Goal: Task Accomplishment & Management: Manage account settings

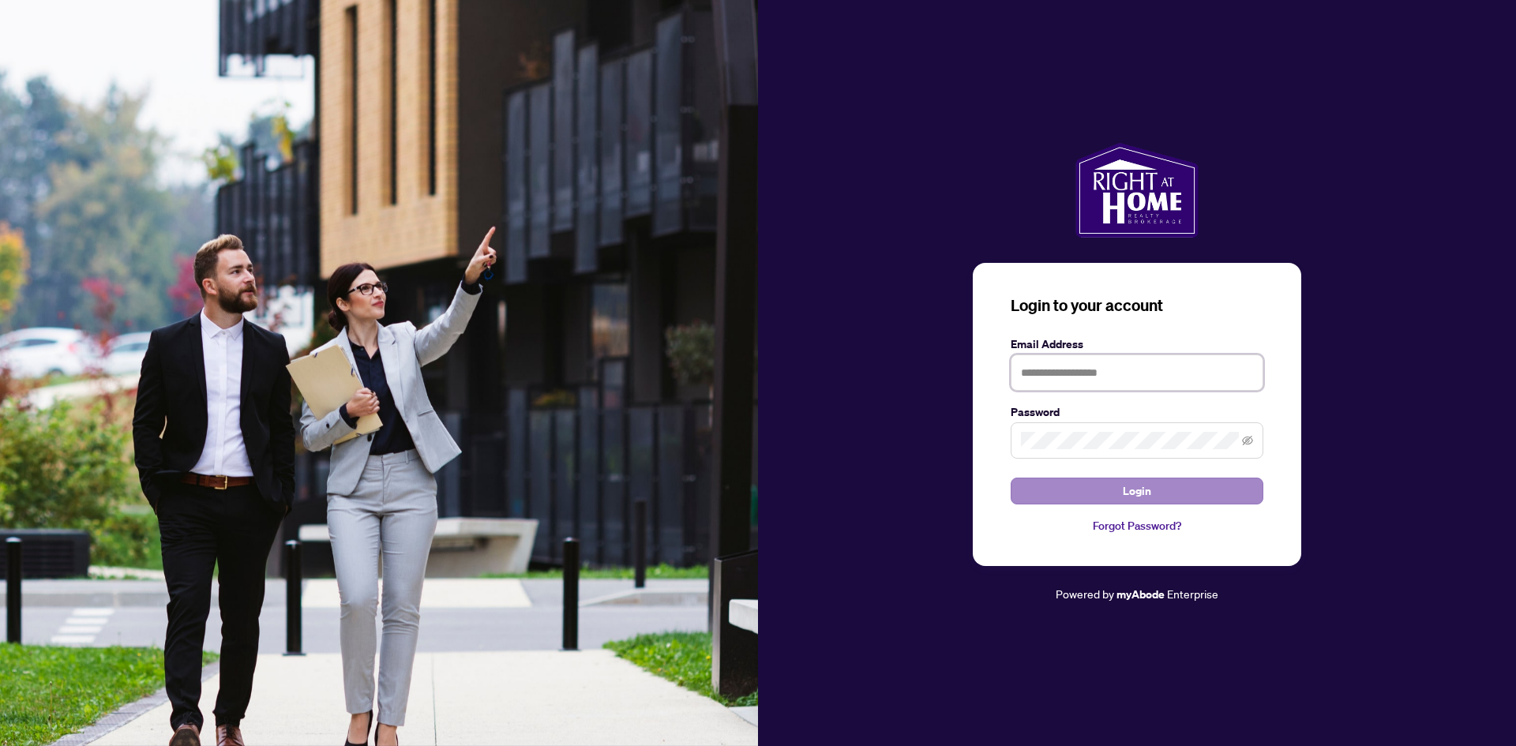
type input "**********"
click at [1157, 492] on button "Login" at bounding box center [1137, 491] width 253 height 27
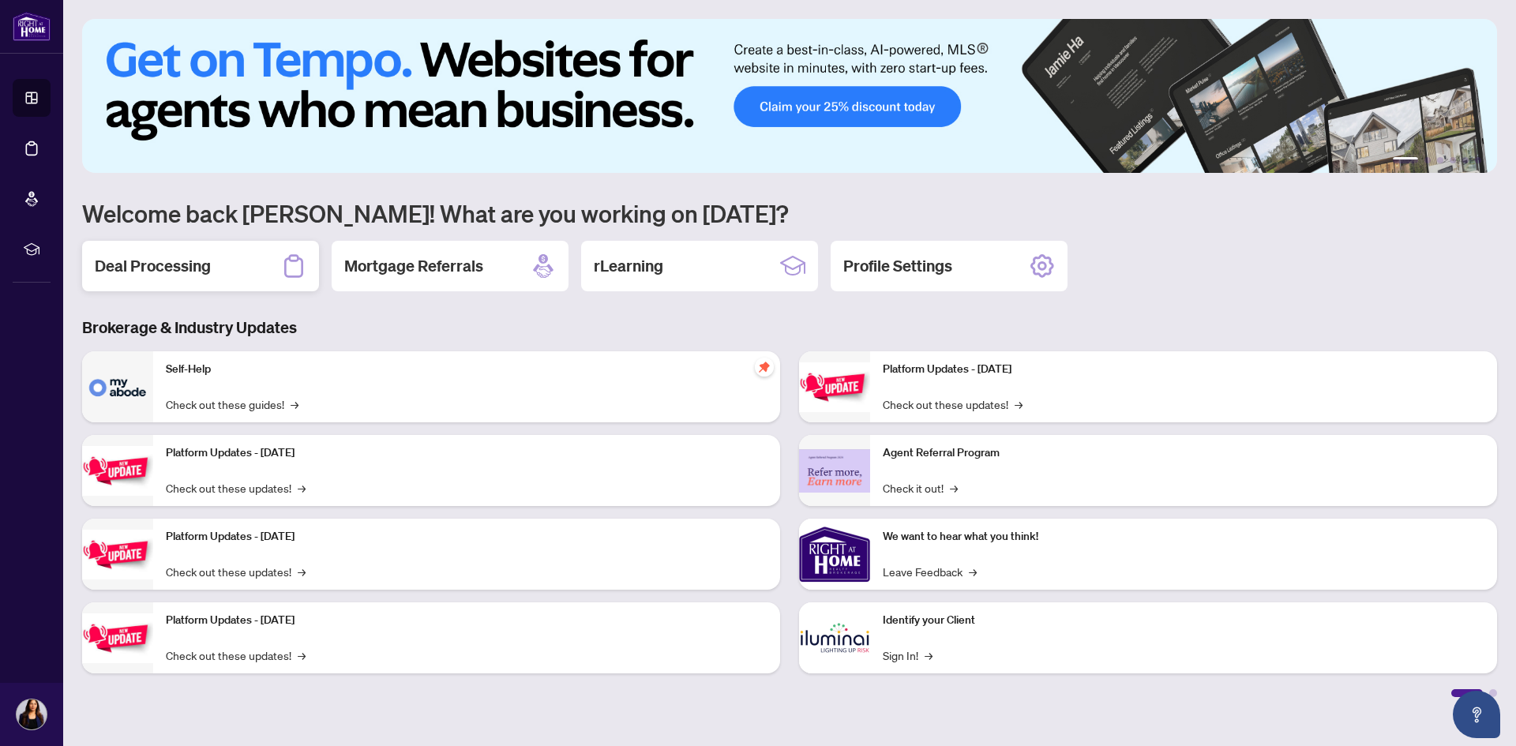
click at [158, 272] on h2 "Deal Processing" at bounding box center [153, 266] width 116 height 22
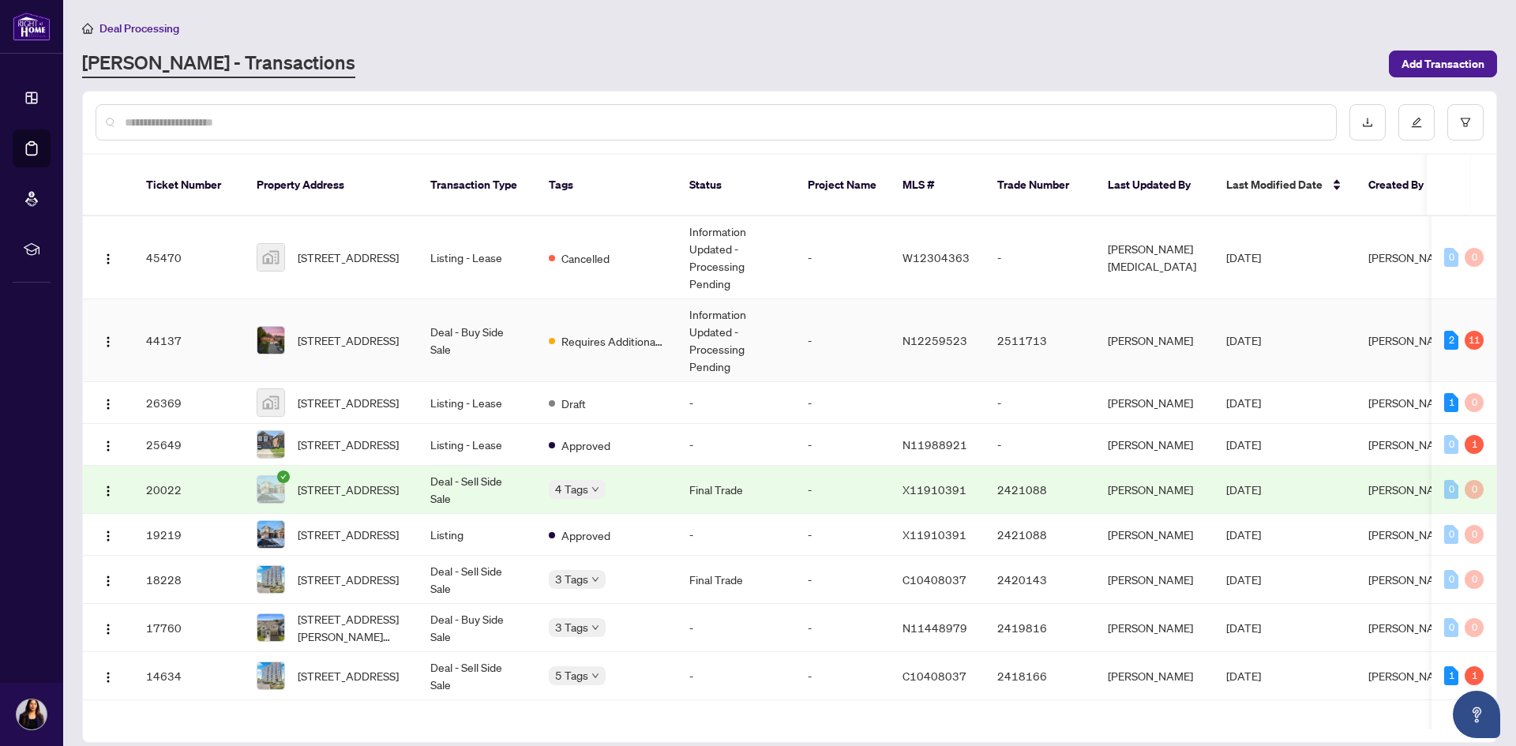
click at [730, 324] on td "Information Updated - Processing Pending" at bounding box center [736, 340] width 118 height 83
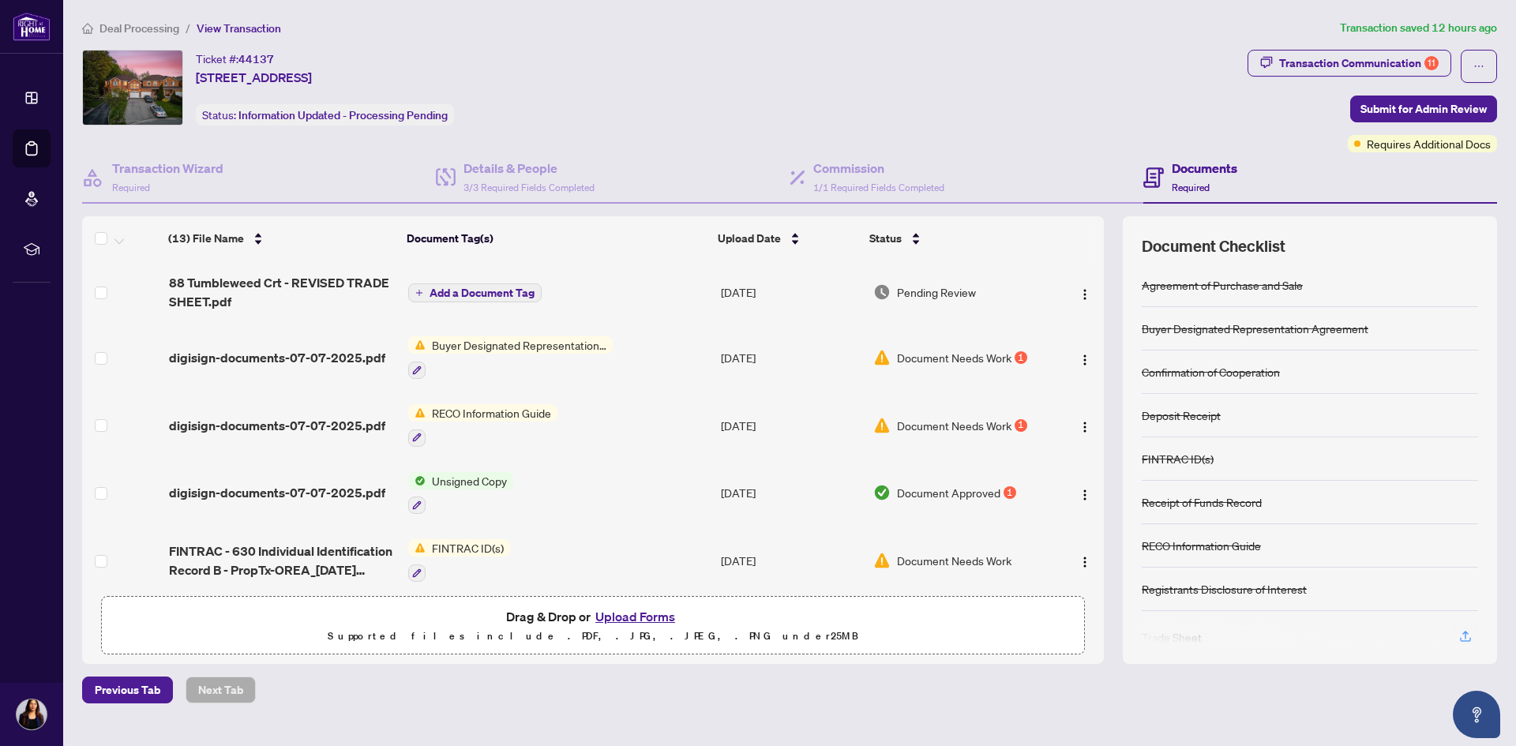
click at [960, 360] on span "Document Needs Work" at bounding box center [954, 357] width 115 height 17
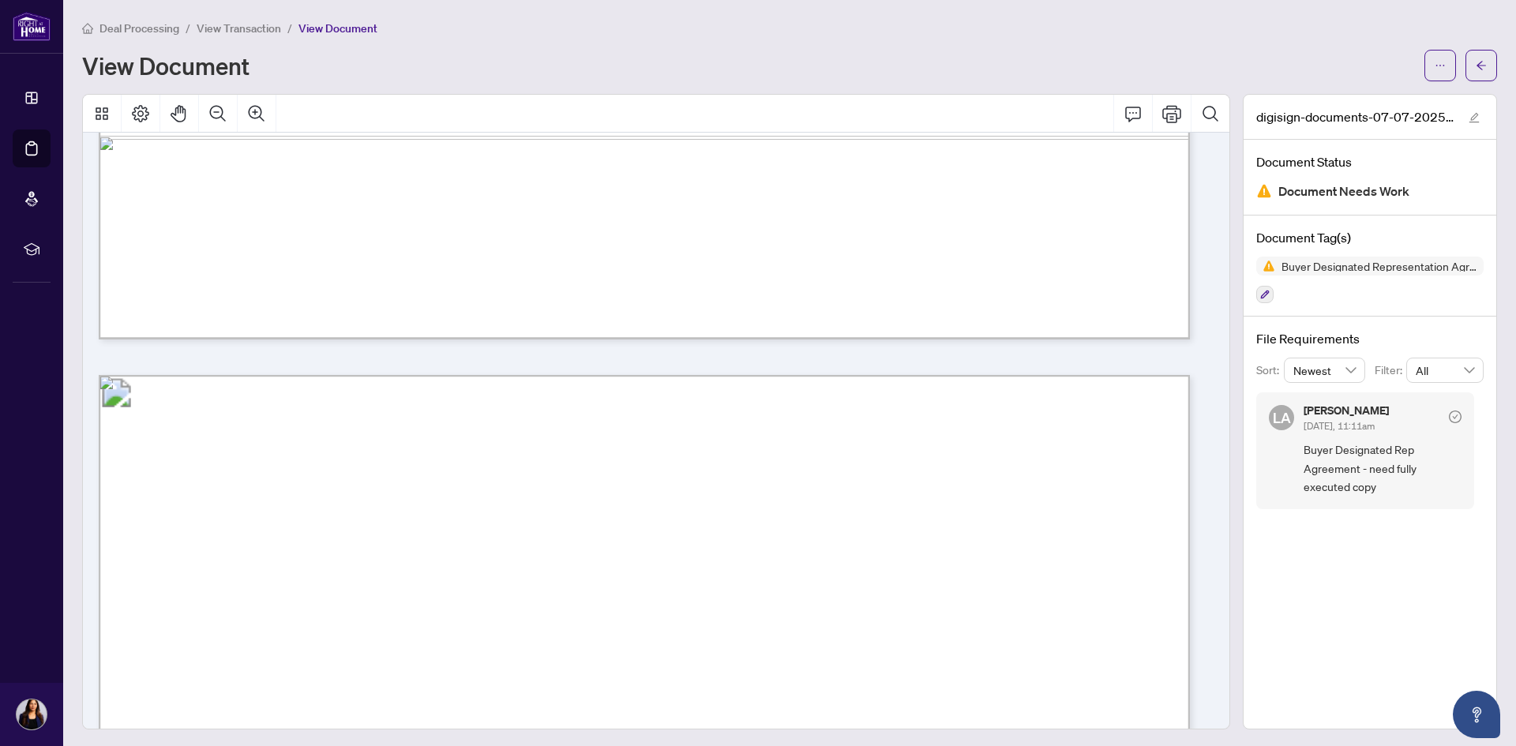
scroll to position [4028, 0]
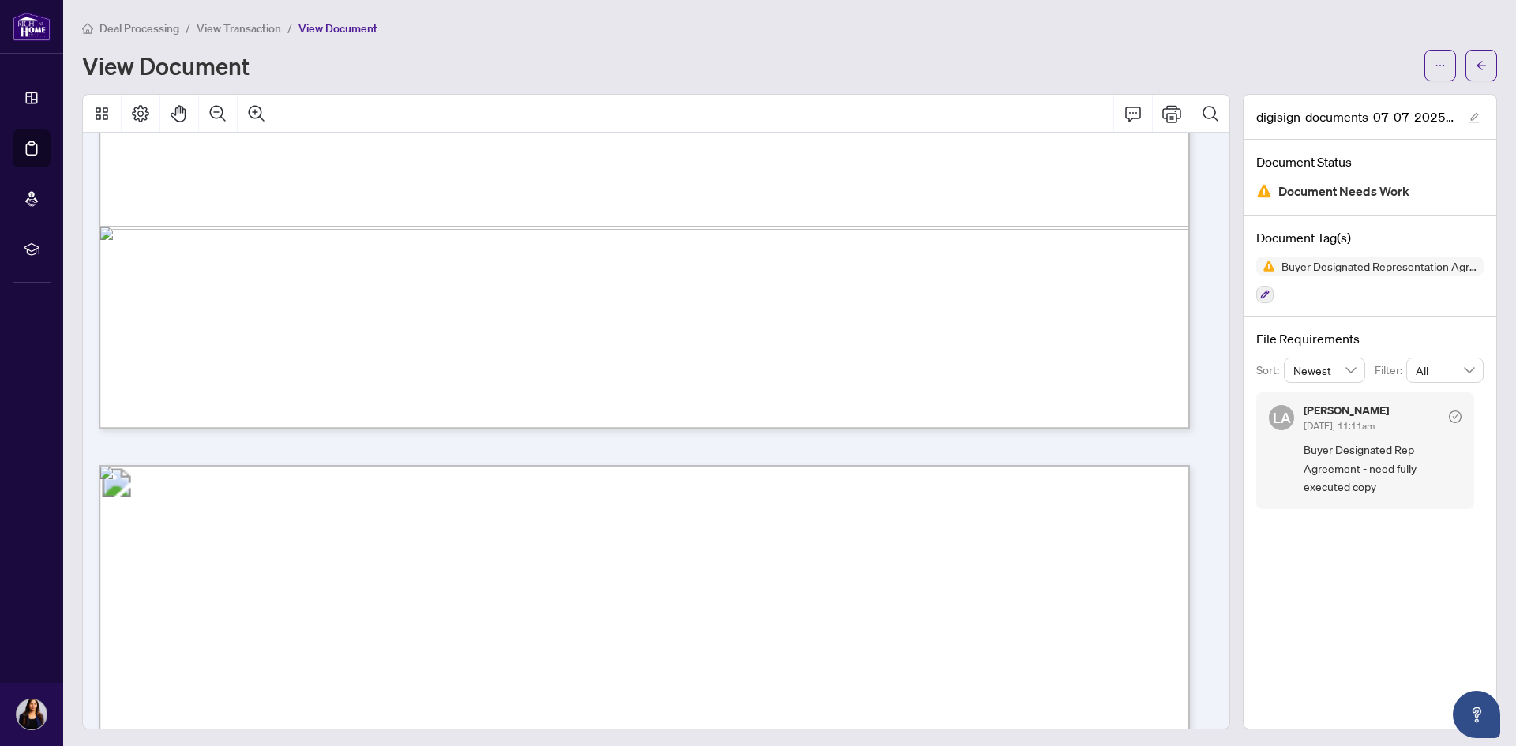
click at [261, 24] on span "View Transaction" at bounding box center [239, 28] width 84 height 14
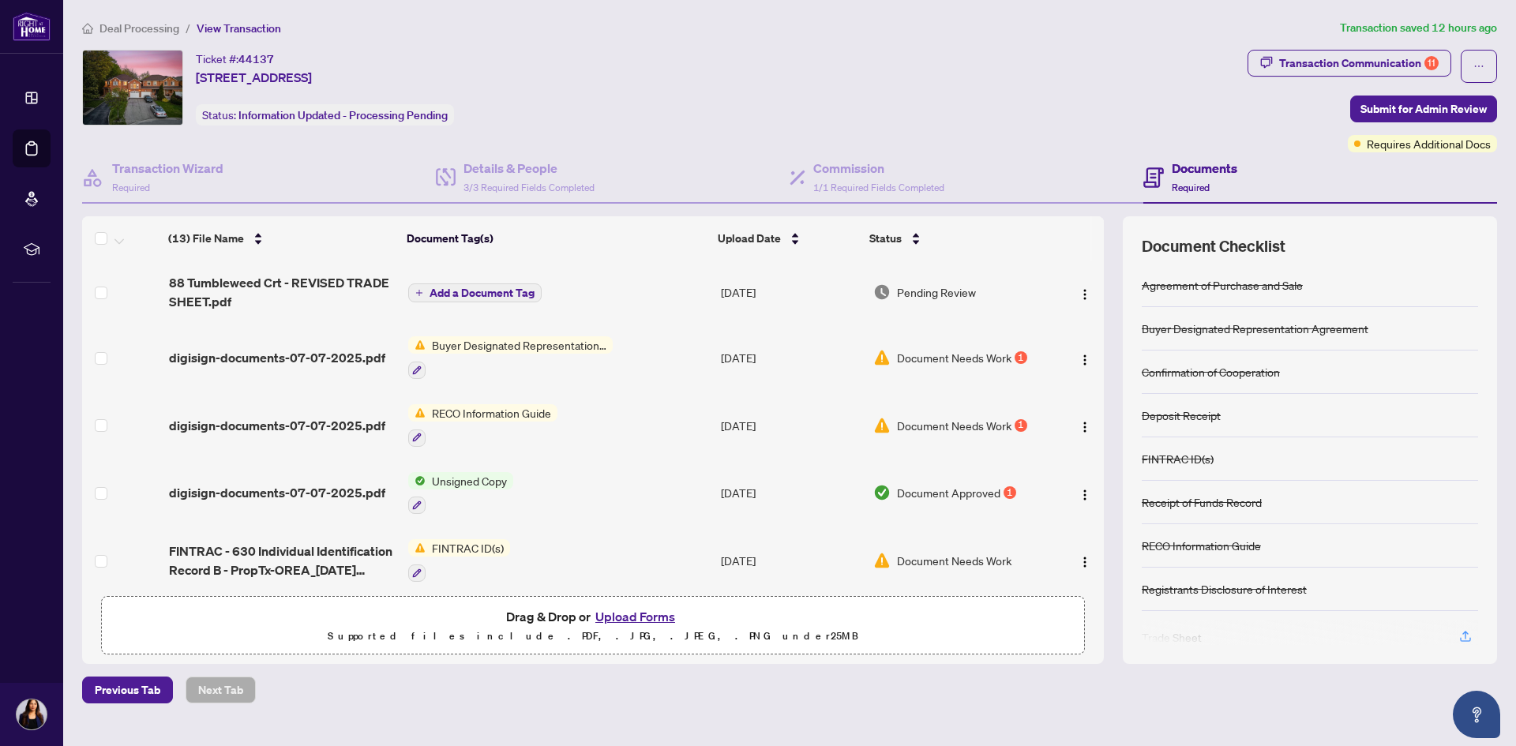
click at [750, 294] on td "[DATE]" at bounding box center [791, 292] width 152 height 63
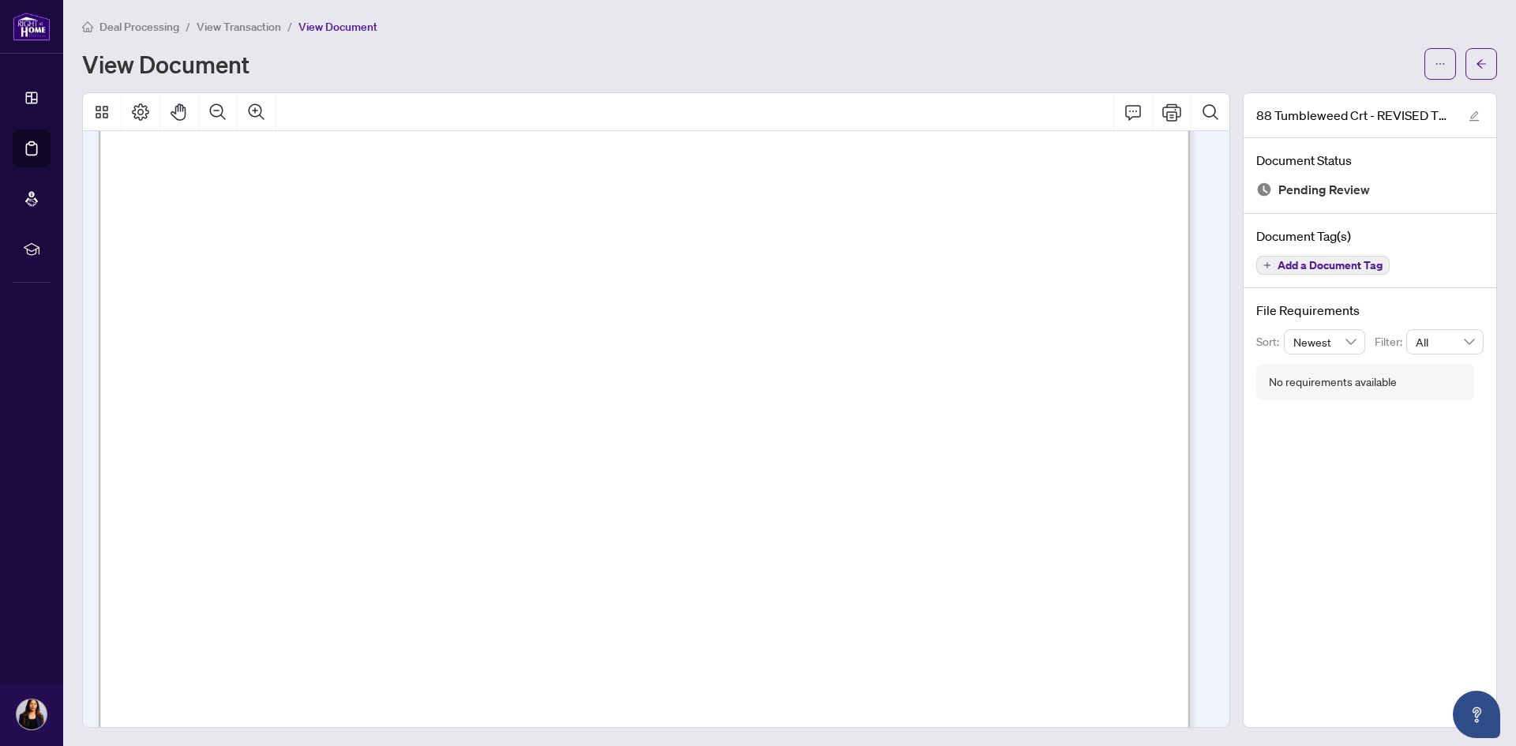
scroll to position [395, 0]
